Goal: Task Accomplishment & Management: Use online tool/utility

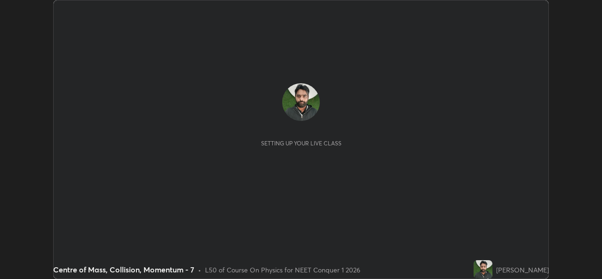
scroll to position [279, 601]
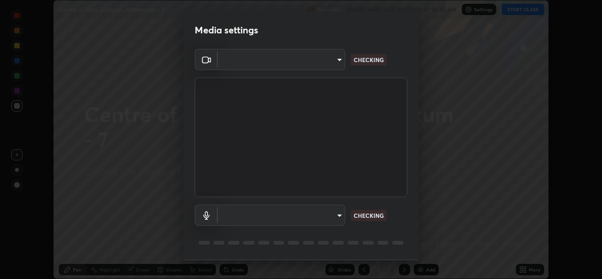
type input "a83bb134842fd6c46cae91b6313aa5efba961fee809e7364c6ef7c36ed00ea69"
type input "1096ec1564036cbcf0e9abd5aaef12808ae7e2dc0601459cd77712751889dd54"
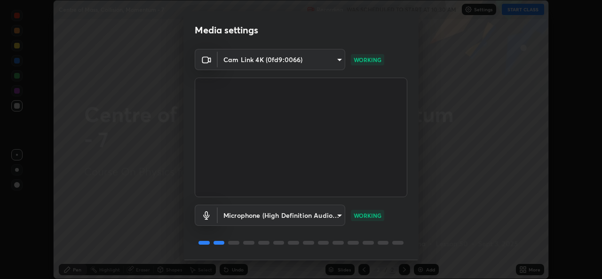
scroll to position [30, 0]
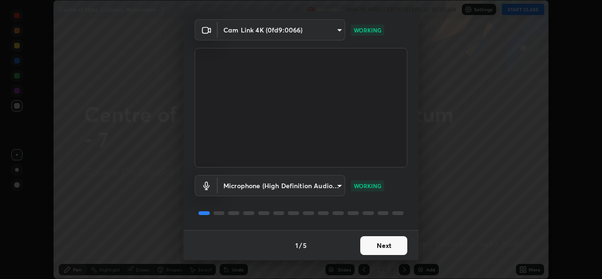
click at [382, 247] on button "Next" at bounding box center [383, 245] width 47 height 19
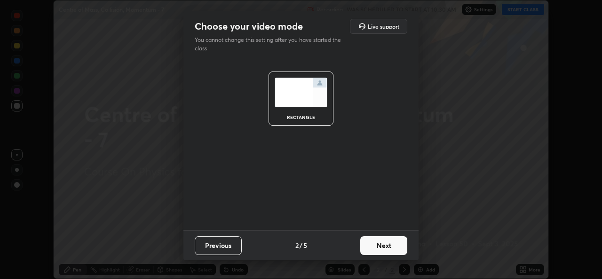
scroll to position [0, 0]
click at [382, 247] on button "Next" at bounding box center [383, 245] width 47 height 19
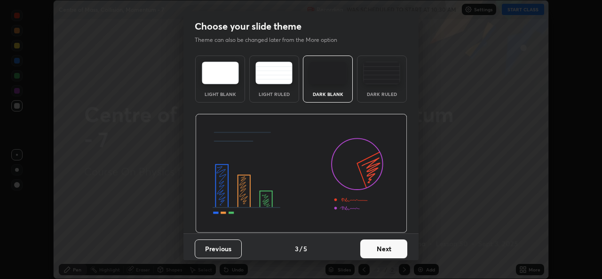
click at [383, 245] on button "Next" at bounding box center [383, 248] width 47 height 19
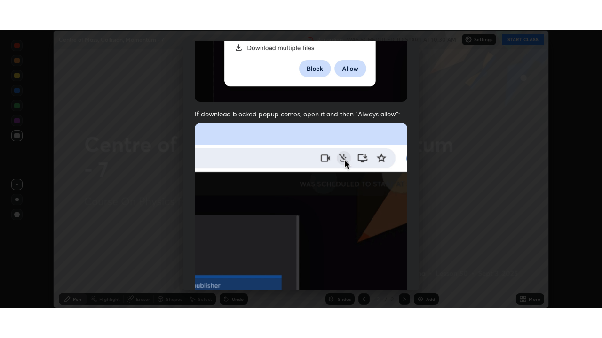
scroll to position [221, 0]
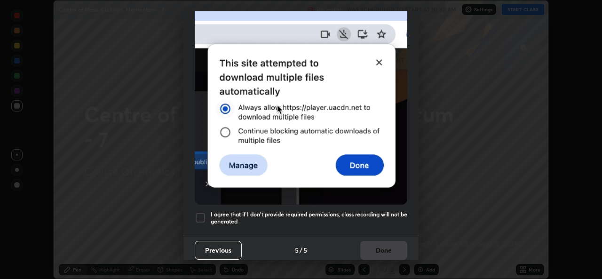
click at [387, 211] on h5 "I agree that if I don't provide required permissions, class recording will not …" at bounding box center [309, 218] width 196 height 15
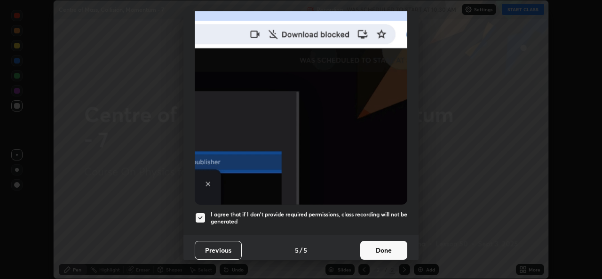
click at [387, 245] on button "Done" at bounding box center [383, 250] width 47 height 19
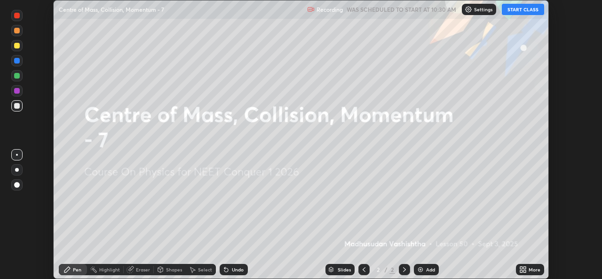
click at [522, 11] on button "START CLASS" at bounding box center [522, 9] width 42 height 11
click at [424, 269] on div "Add" at bounding box center [426, 269] width 25 height 11
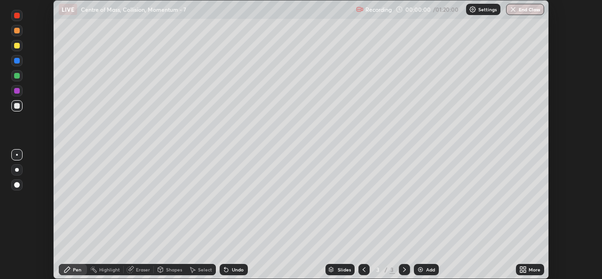
click at [524, 271] on icon at bounding box center [524, 271] width 2 height 2
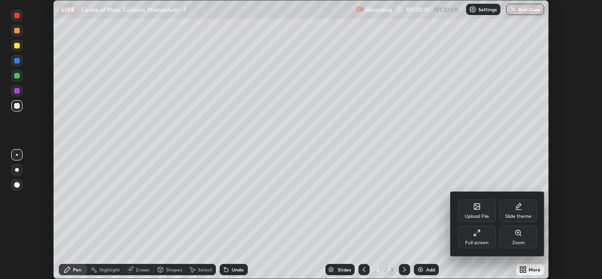
click at [475, 234] on icon at bounding box center [475, 234] width 2 height 2
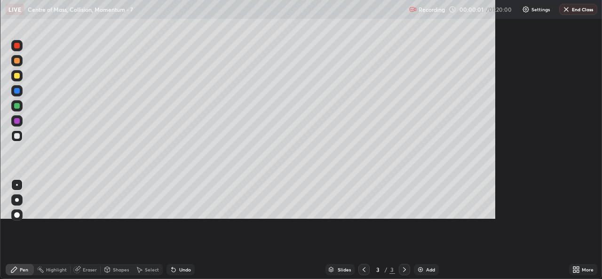
scroll to position [338, 602]
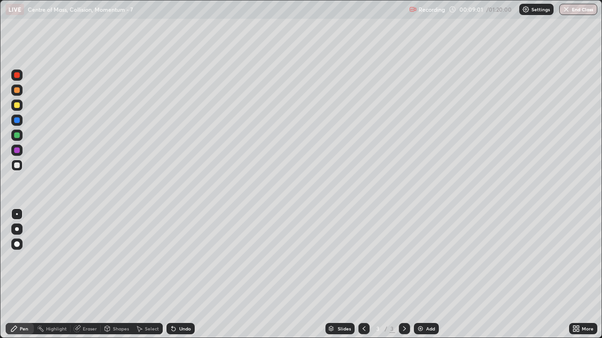
click at [422, 278] on img at bounding box center [420, 329] width 8 height 8
click at [87, 278] on div "Eraser" at bounding box center [90, 329] width 14 height 5
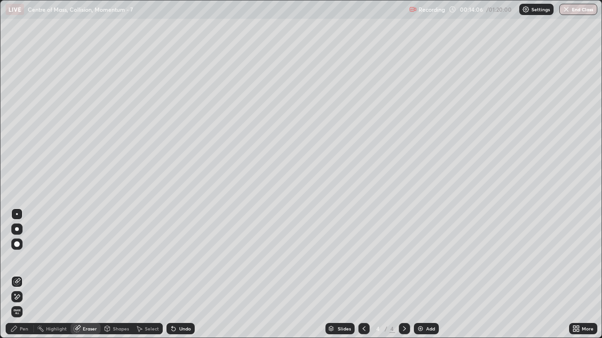
click at [23, 278] on div "Pen" at bounding box center [20, 328] width 28 height 11
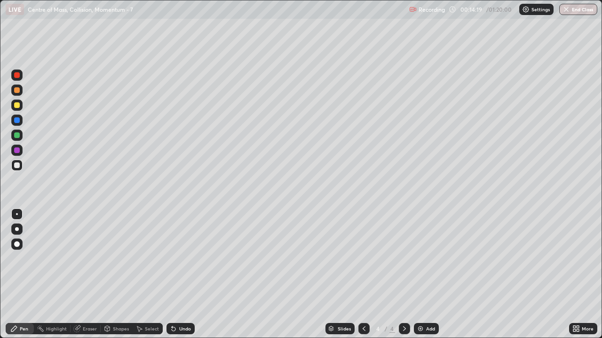
click at [90, 278] on div "Eraser" at bounding box center [85, 328] width 30 height 11
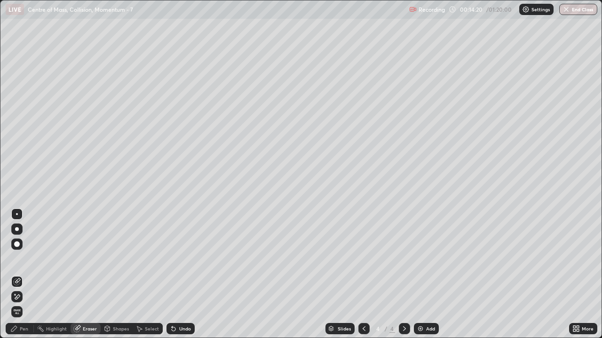
click at [21, 278] on div "Pen" at bounding box center [20, 328] width 28 height 11
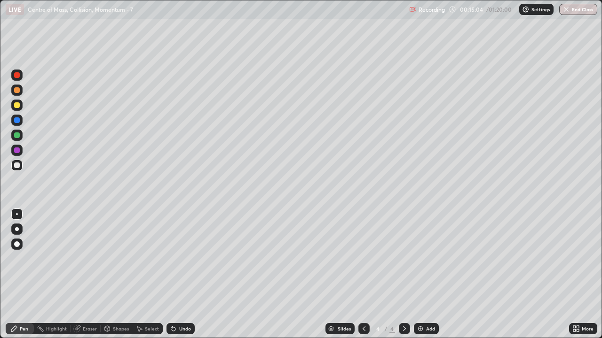
click at [86, 278] on div "Eraser" at bounding box center [90, 329] width 14 height 5
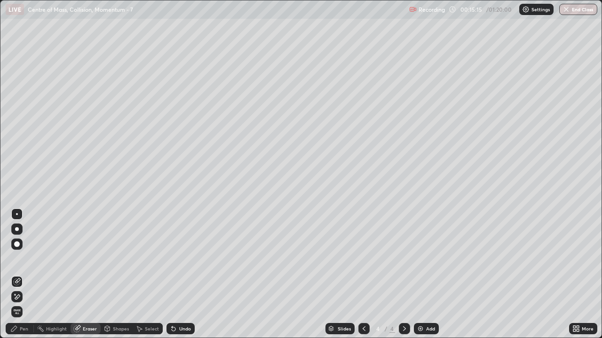
click at [15, 278] on icon at bounding box center [14, 329] width 6 height 6
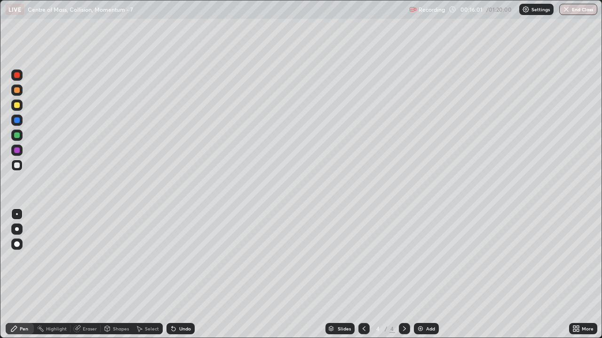
click at [420, 278] on img at bounding box center [420, 329] width 8 height 8
click at [363, 278] on icon at bounding box center [364, 329] width 8 height 8
click at [404, 278] on icon at bounding box center [404, 329] width 8 height 8
click at [192, 278] on div "Undo" at bounding box center [180, 328] width 28 height 11
click at [191, 278] on div "Undo" at bounding box center [180, 328] width 28 height 11
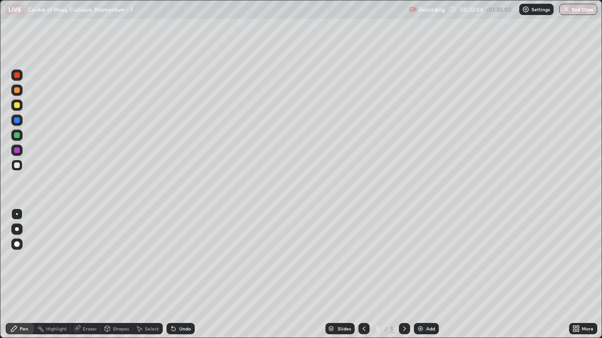
click at [84, 278] on div "Eraser" at bounding box center [90, 329] width 14 height 5
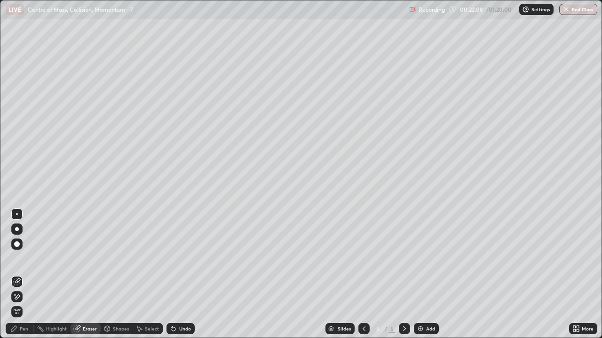
click at [30, 278] on div "Pen" at bounding box center [20, 328] width 28 height 11
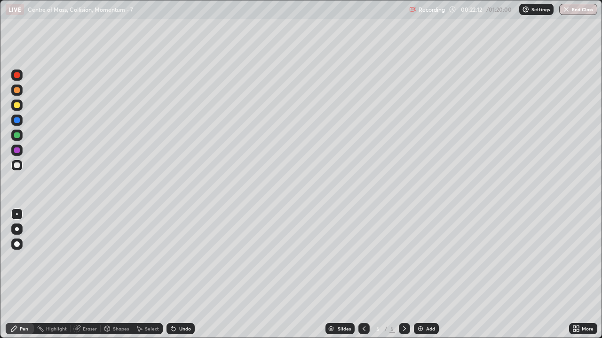
click at [90, 278] on div "Eraser" at bounding box center [90, 329] width 14 height 5
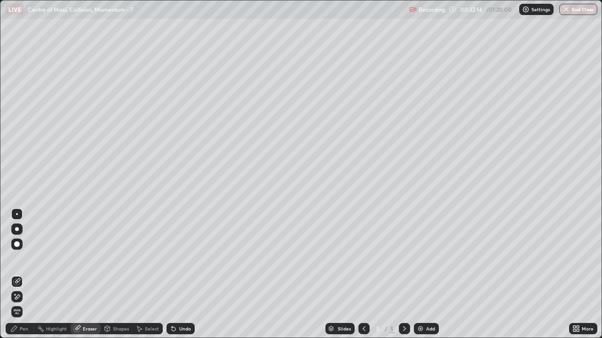
click at [24, 278] on div "Pen" at bounding box center [24, 329] width 8 height 5
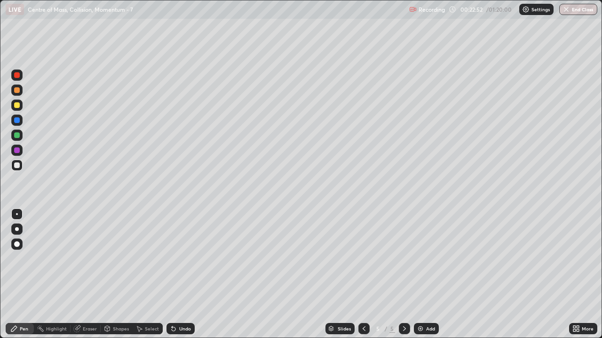
click at [424, 278] on div "Add" at bounding box center [426, 328] width 25 height 11
click at [86, 278] on div "Eraser" at bounding box center [90, 329] width 14 height 5
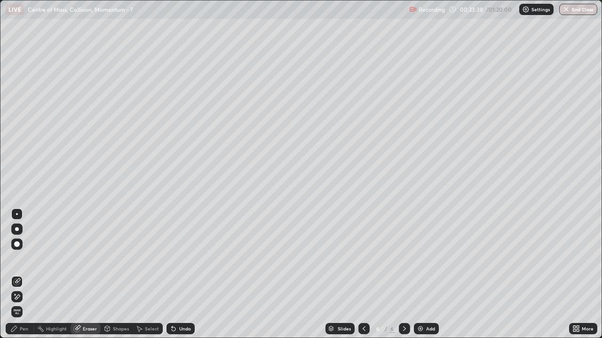
click at [22, 278] on div "Pen" at bounding box center [24, 329] width 8 height 5
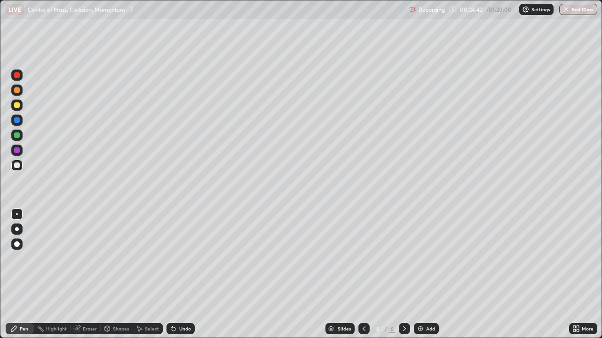
click at [358, 278] on div at bounding box center [363, 328] width 11 height 11
click at [403, 278] on icon at bounding box center [404, 329] width 8 height 8
click at [365, 278] on div at bounding box center [363, 328] width 11 height 11
click at [363, 278] on icon at bounding box center [364, 329] width 8 height 8
click at [404, 278] on icon at bounding box center [404, 329] width 8 height 8
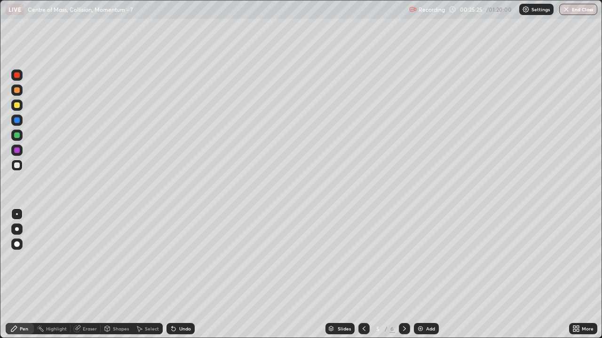
click at [363, 278] on icon at bounding box center [364, 329] width 8 height 8
click at [402, 278] on icon at bounding box center [404, 329] width 8 height 8
click at [363, 278] on icon at bounding box center [363, 329] width 3 height 5
click at [402, 278] on icon at bounding box center [404, 329] width 8 height 8
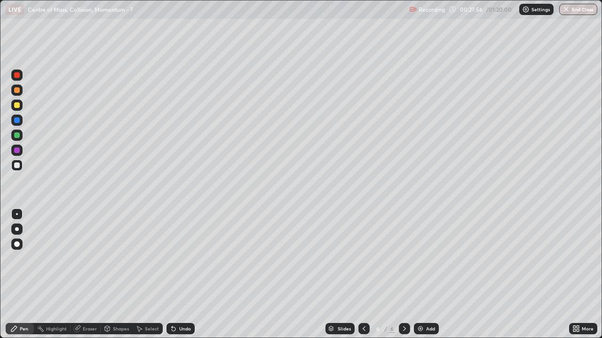
click at [0, 194] on div "Setting up your live class" at bounding box center [301, 169] width 602 height 338
click at [426, 278] on div "Add" at bounding box center [430, 329] width 9 height 5
click at [88, 278] on div "Eraser" at bounding box center [85, 328] width 30 height 11
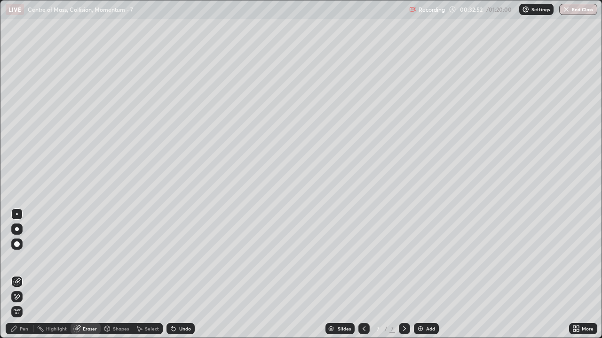
click at [23, 278] on div "Pen" at bounding box center [24, 329] width 8 height 5
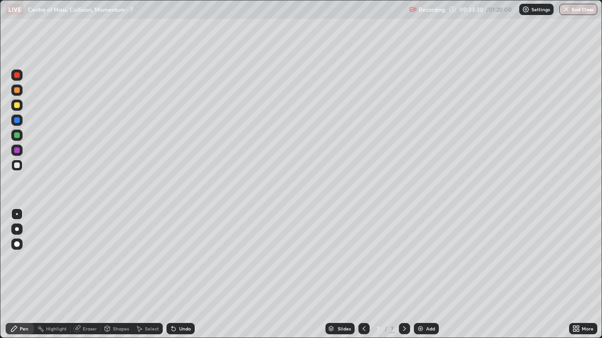
click at [85, 278] on div "Eraser" at bounding box center [90, 329] width 14 height 5
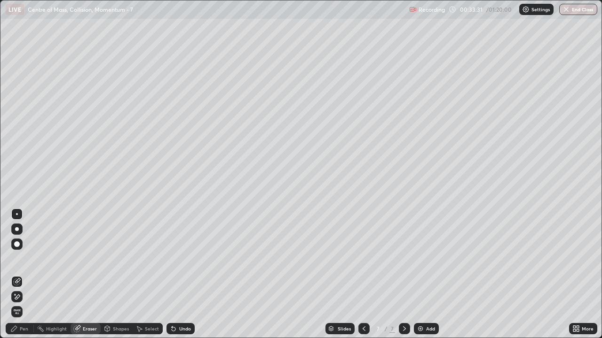
click at [27, 278] on div "Pen" at bounding box center [24, 329] width 8 height 5
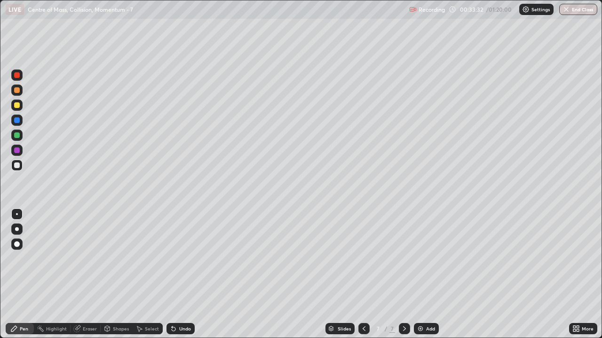
click at [57, 278] on div "Highlight" at bounding box center [56, 329] width 21 height 5
click at [91, 278] on div "Eraser" at bounding box center [90, 329] width 14 height 5
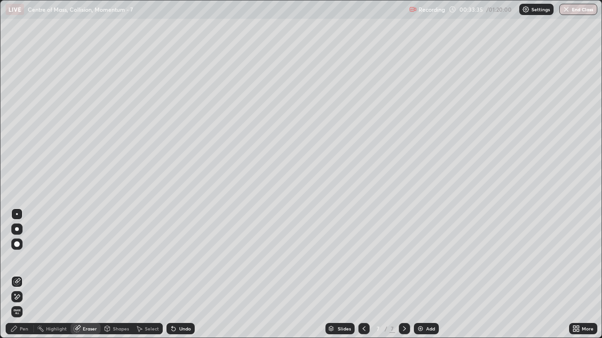
click at [24, 278] on div "Pen" at bounding box center [24, 329] width 8 height 5
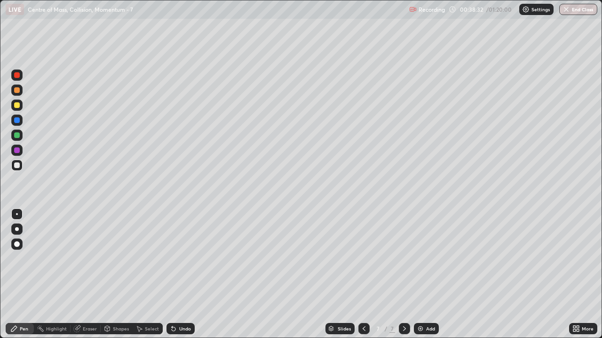
click at [426, 278] on div "Add" at bounding box center [426, 328] width 25 height 11
click at [363, 278] on icon at bounding box center [364, 329] width 8 height 8
click at [362, 278] on icon at bounding box center [363, 329] width 3 height 5
click at [364, 278] on div at bounding box center [363, 328] width 11 height 11
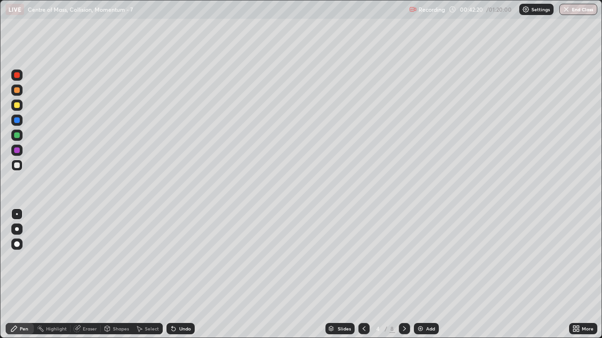
click at [364, 278] on icon at bounding box center [364, 329] width 8 height 8
click at [402, 278] on icon at bounding box center [404, 329] width 8 height 8
click at [403, 278] on icon at bounding box center [404, 329] width 8 height 8
click at [363, 278] on icon at bounding box center [364, 329] width 8 height 8
click at [403, 278] on icon at bounding box center [404, 329] width 8 height 8
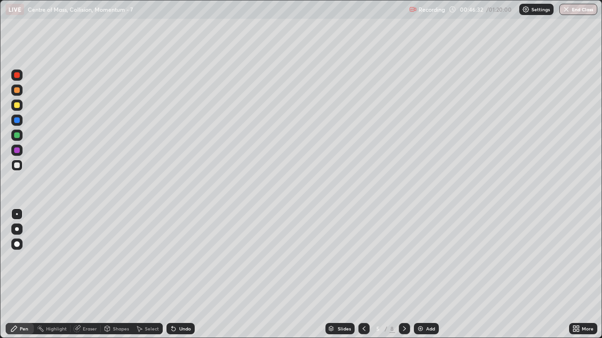
click at [403, 278] on icon at bounding box center [404, 329] width 8 height 8
click at [363, 278] on icon at bounding box center [364, 329] width 8 height 8
click at [407, 278] on div at bounding box center [404, 328] width 11 height 11
click at [403, 278] on icon at bounding box center [404, 329] width 8 height 8
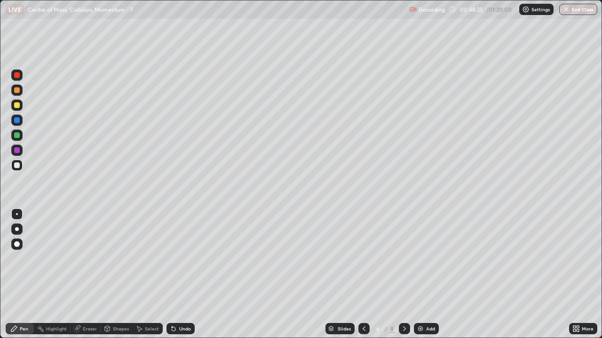
click at [402, 278] on icon at bounding box center [404, 329] width 8 height 8
click at [404, 278] on icon at bounding box center [404, 329] width 8 height 8
click at [363, 278] on icon at bounding box center [364, 329] width 8 height 8
click at [403, 278] on icon at bounding box center [404, 329] width 8 height 8
click at [89, 278] on div "Eraser" at bounding box center [90, 329] width 14 height 5
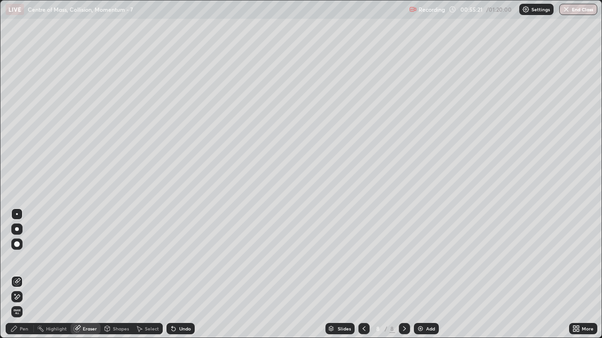
click at [24, 278] on div "Pen" at bounding box center [20, 328] width 28 height 11
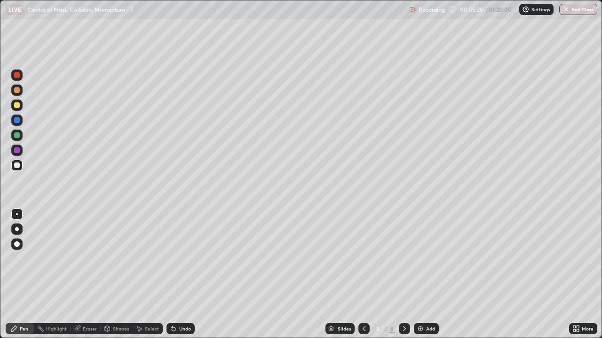
click at [284, 278] on div "Slides 8 / 8 Add" at bounding box center [382, 329] width 374 height 19
click at [298, 278] on div "Slides 8 / 8 Add" at bounding box center [382, 329] width 374 height 19
click at [308, 278] on div "Slides 8 / 8 Add" at bounding box center [382, 329] width 374 height 19
click at [299, 278] on div "Slides 8 / 8 Add" at bounding box center [382, 329] width 374 height 19
click at [0, 203] on div "Setting up your live class" at bounding box center [301, 169] width 602 height 338
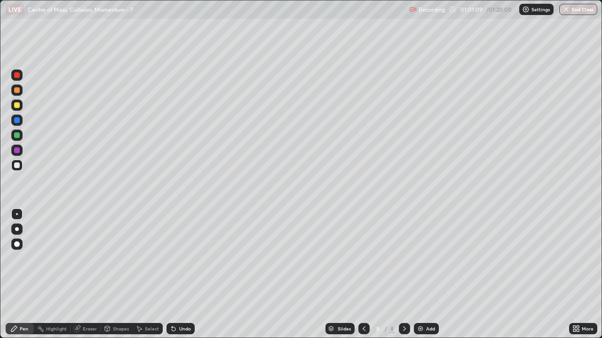
click at [88, 278] on div "Eraser" at bounding box center [85, 328] width 30 height 11
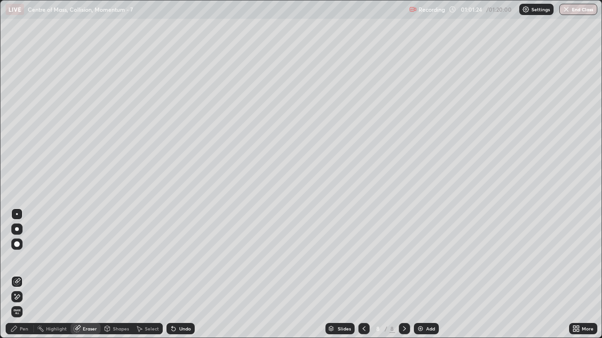
click at [23, 278] on div "Pen" at bounding box center [24, 329] width 8 height 5
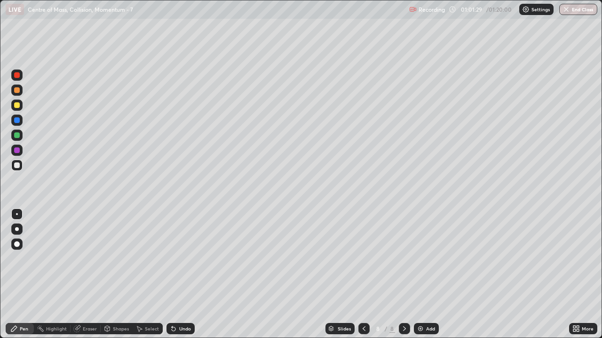
click at [24, 278] on div "Pen" at bounding box center [24, 329] width 8 height 5
click at [421, 278] on img at bounding box center [420, 329] width 8 height 8
click at [363, 278] on icon at bounding box center [364, 329] width 8 height 8
click at [406, 278] on div at bounding box center [404, 328] width 11 height 11
click at [23, 278] on div "Pen" at bounding box center [24, 329] width 8 height 5
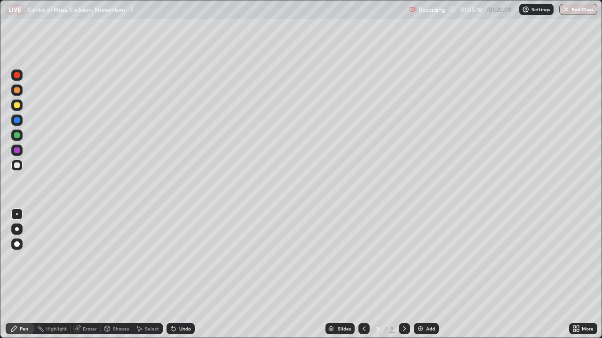
click at [89, 278] on div "Eraser" at bounding box center [85, 328] width 30 height 11
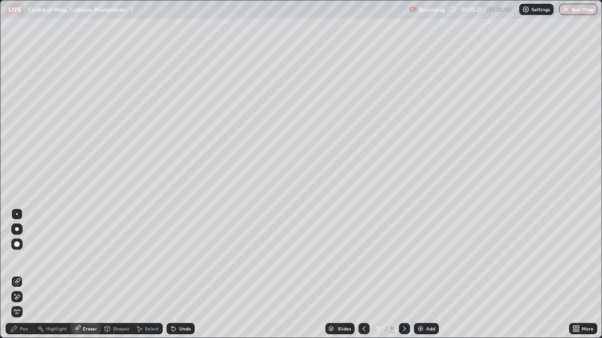
click at [24, 278] on div "Pen" at bounding box center [24, 329] width 8 height 5
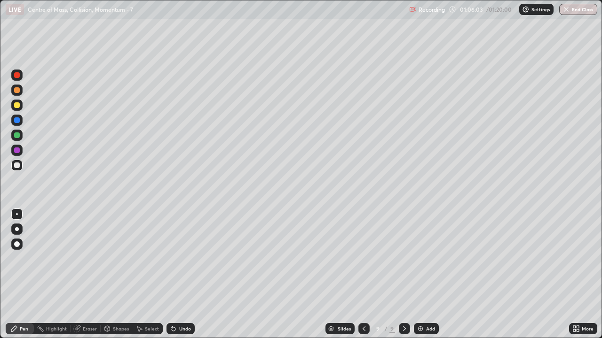
click at [421, 278] on img at bounding box center [420, 329] width 8 height 8
click at [83, 278] on div "Eraser" at bounding box center [90, 329] width 14 height 5
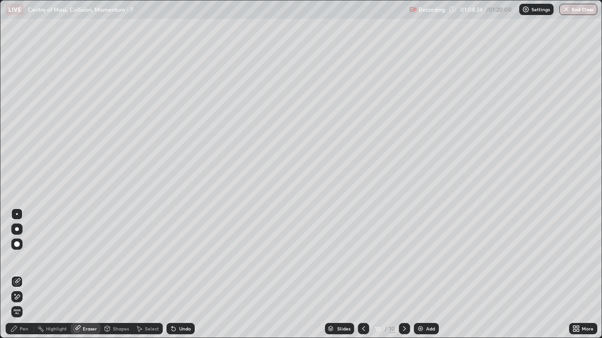
click at [24, 278] on div "Pen" at bounding box center [24, 329] width 8 height 5
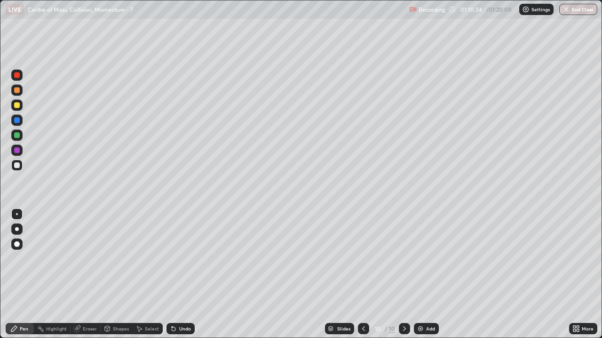
click at [88, 278] on div "Eraser" at bounding box center [90, 329] width 14 height 5
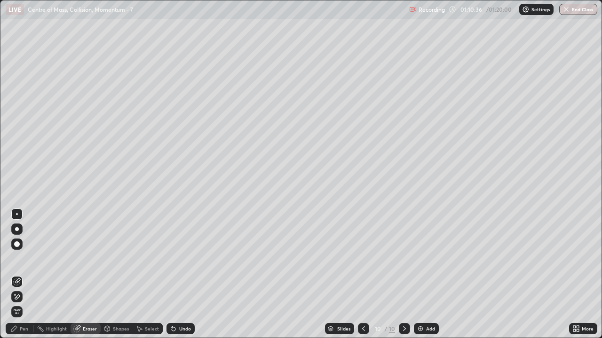
click at [26, 278] on div "Pen" at bounding box center [24, 329] width 8 height 5
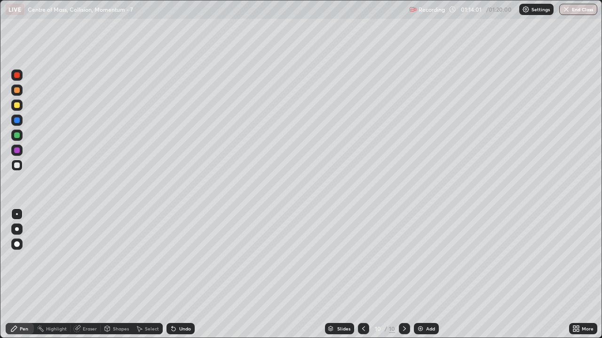
click at [86, 278] on div "Eraser" at bounding box center [90, 329] width 14 height 5
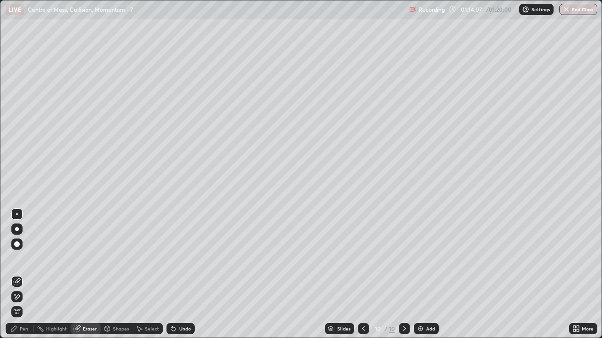
click at [28, 278] on div "Pen" at bounding box center [24, 329] width 8 height 5
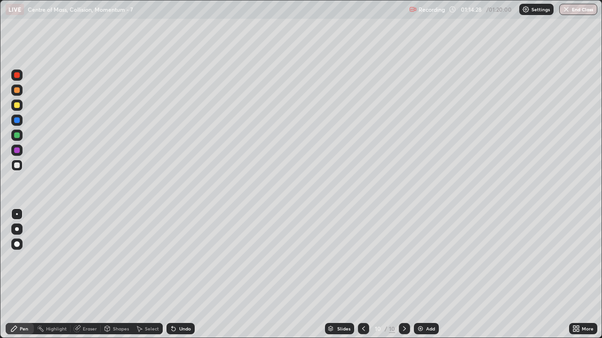
click at [27, 278] on div "Pen" at bounding box center [24, 329] width 8 height 5
click at [426, 278] on div "Add" at bounding box center [426, 328] width 25 height 11
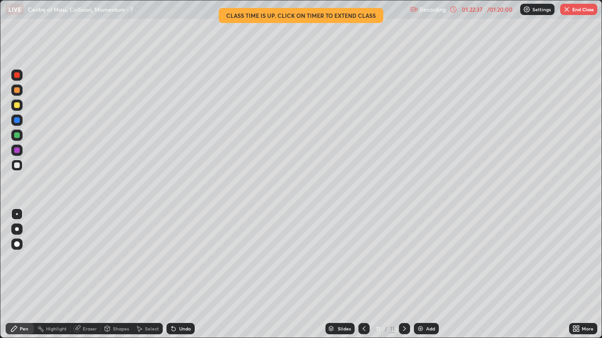
click at [576, 11] on button "End Class" at bounding box center [578, 9] width 37 height 11
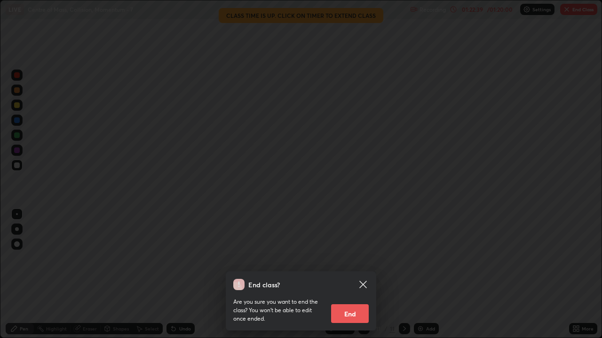
click at [352, 278] on button "End" at bounding box center [350, 314] width 38 height 19
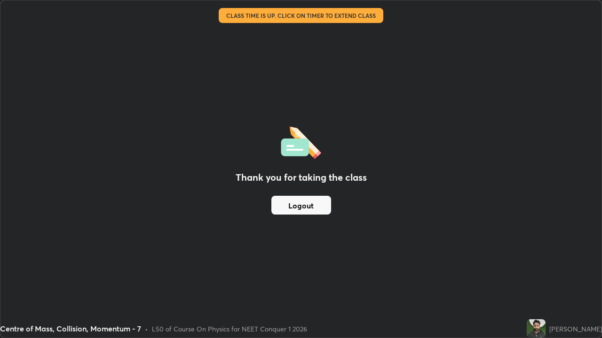
click at [327, 208] on button "Logout" at bounding box center [301, 205] width 60 height 19
click at [303, 206] on button "Logout" at bounding box center [301, 205] width 60 height 19
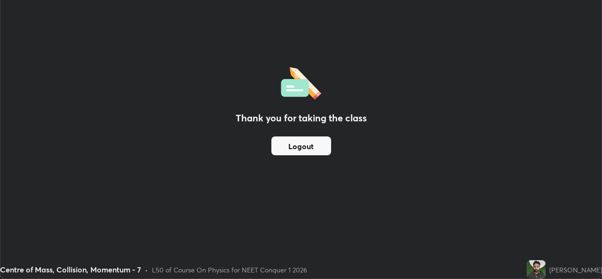
scroll to position [46715, 46392]
